Goal: Task Accomplishment & Management: Manage account settings

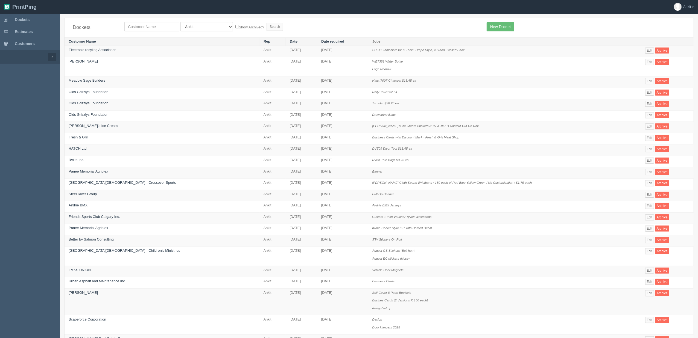
click at [375, 103] on icon "Tumbler $20.26 ea" at bounding box center [385, 103] width 27 height 4
click at [101, 103] on link "Olds Grizzlys Foundation" at bounding box center [89, 103] width 40 height 4
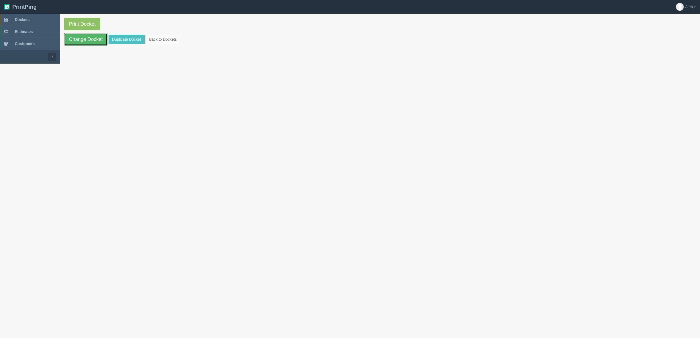
click at [96, 41] on link "Change Docket" at bounding box center [85, 39] width 43 height 13
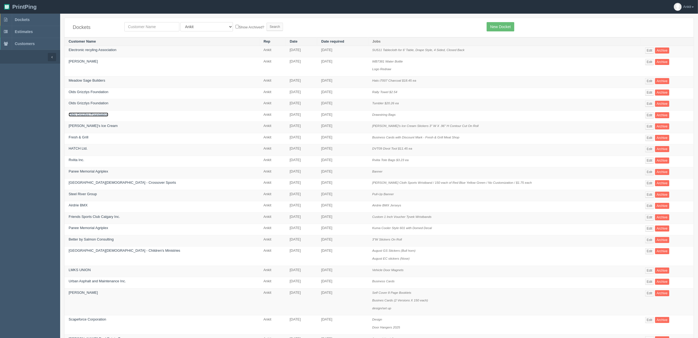
click at [99, 113] on link "Olds Grizzlys Foundation" at bounding box center [89, 115] width 40 height 4
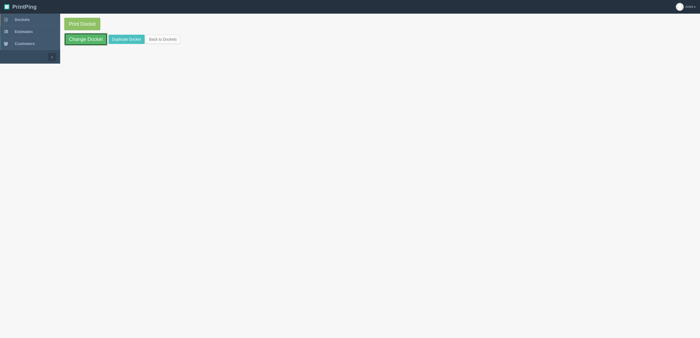
click at [92, 40] on link "Change Docket" at bounding box center [85, 39] width 43 height 13
